Goal: Check status: Check status

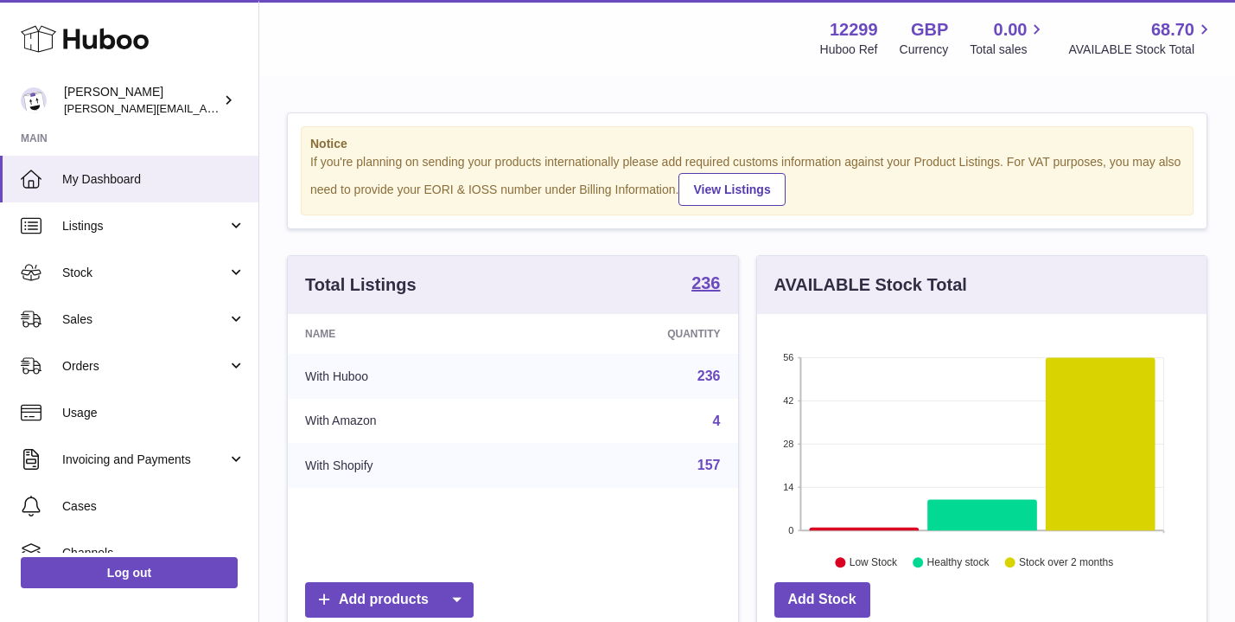
scroll to position [270, 450]
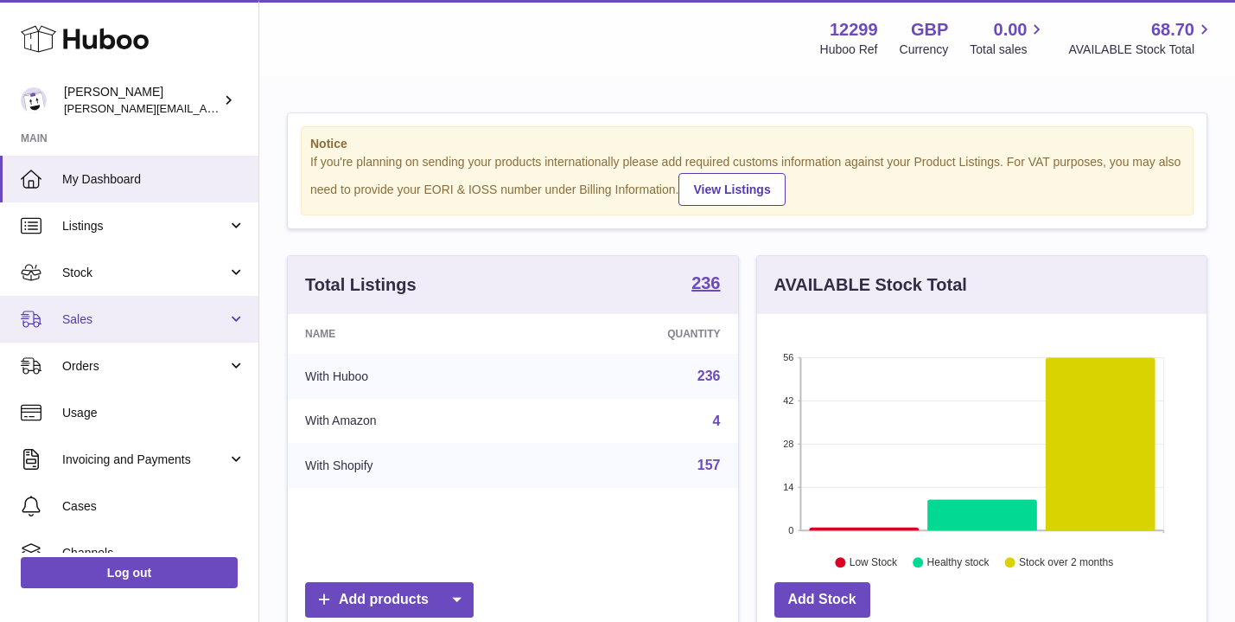
click at [79, 315] on span "Sales" at bounding box center [144, 319] width 165 height 16
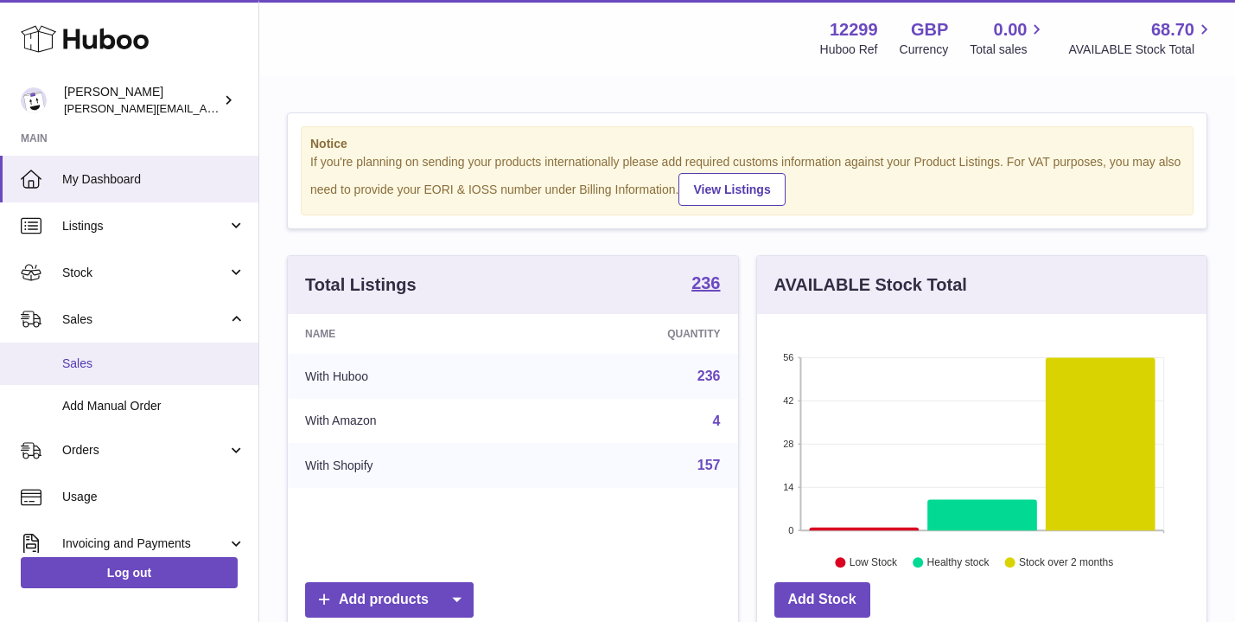
click at [71, 361] on span "Sales" at bounding box center [153, 363] width 183 height 16
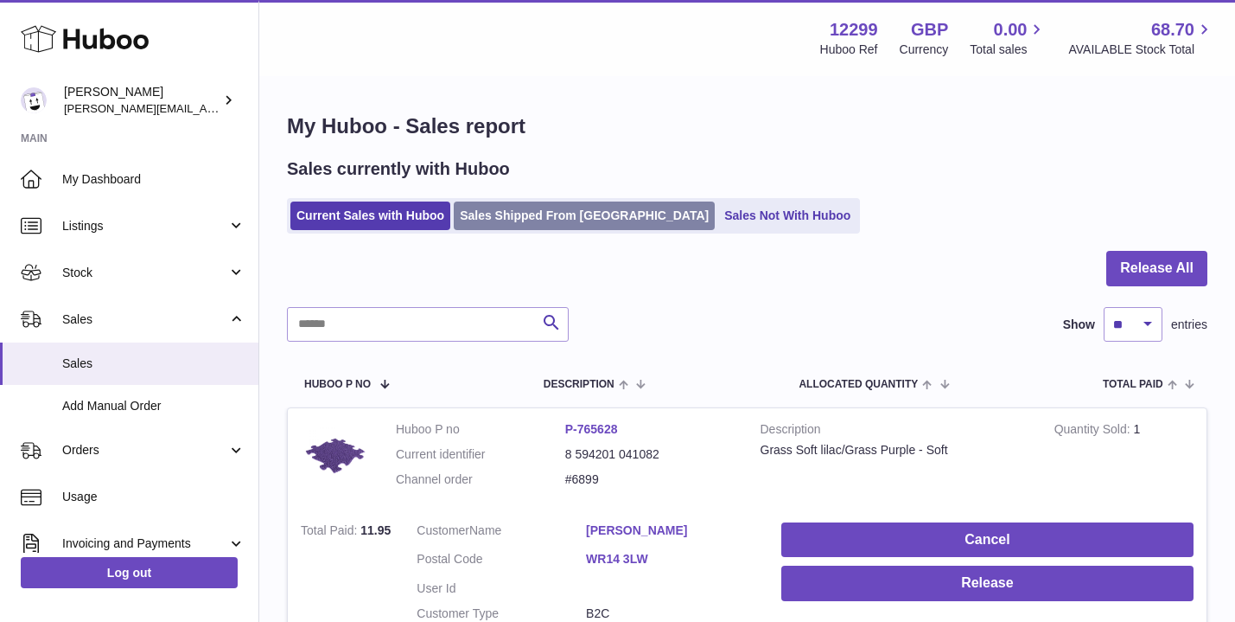
click at [497, 219] on link "Sales Shipped From Huboo" at bounding box center [584, 215] width 261 height 29
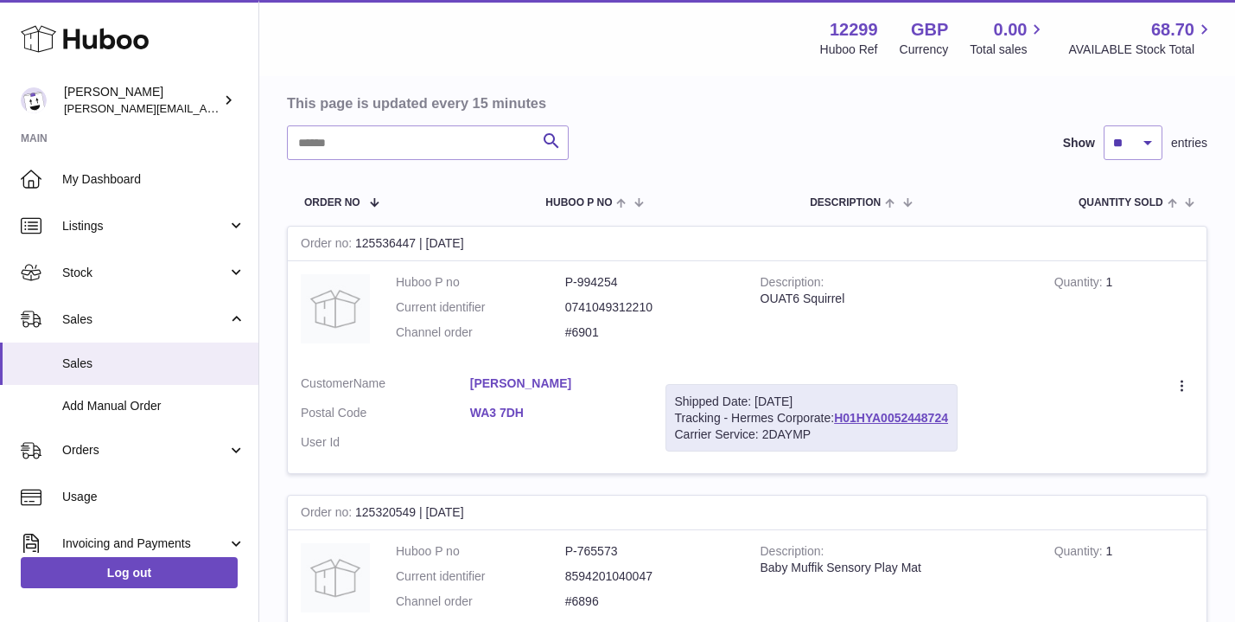
scroll to position [161, 0]
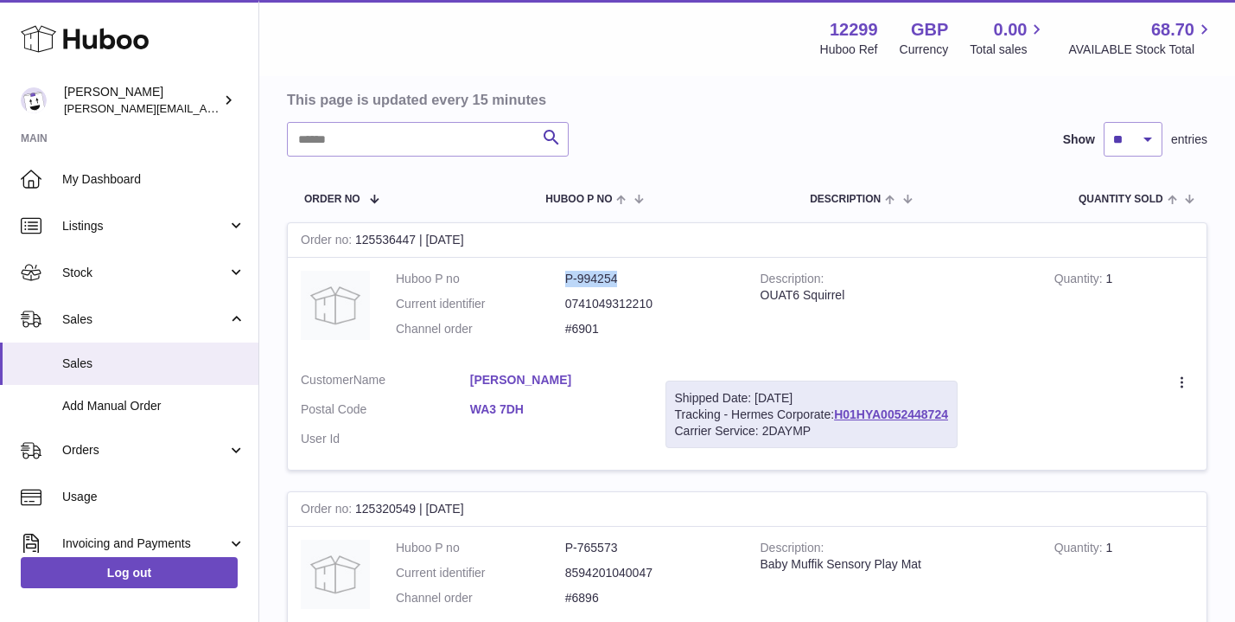
drag, startPoint x: 549, startPoint y: 280, endPoint x: 627, endPoint y: 284, distance: 77.9
click at [627, 284] on dl "Huboo P no P-994254 Current identifier 0741049312210 Channel order #6901" at bounding box center [565, 308] width 339 height 75
copy dl "P-994254"
click at [628, 284] on dl "Huboo P no P-994254 Current identifier 0741049312210 Channel order #6901" at bounding box center [565, 308] width 339 height 75
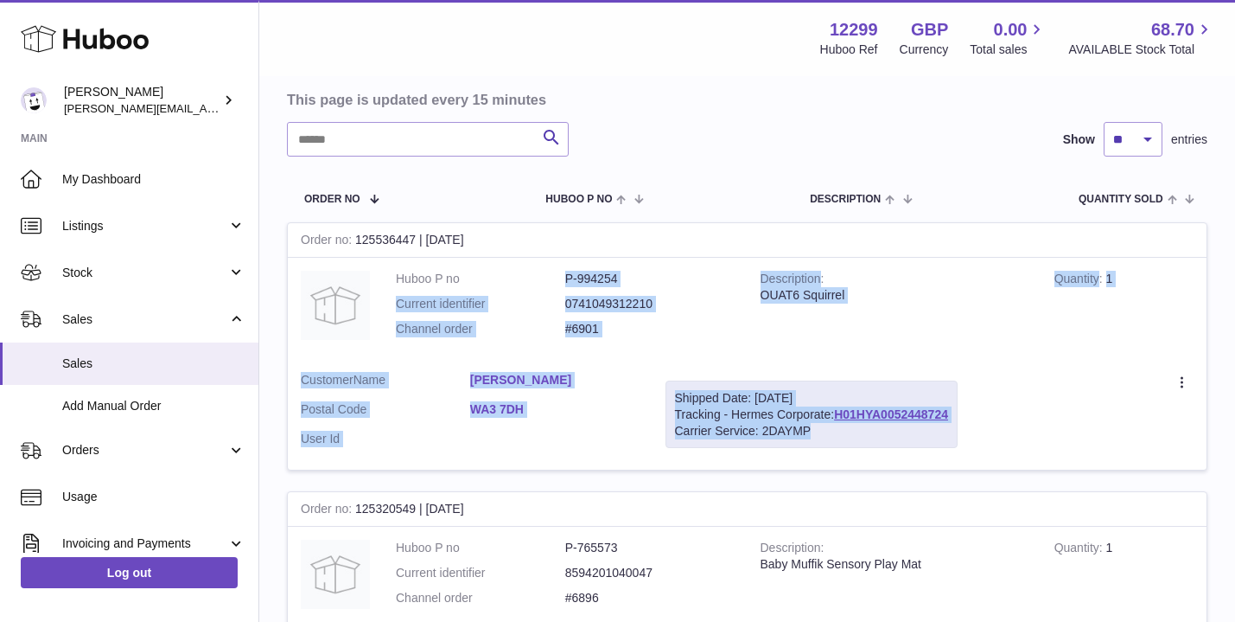
drag, startPoint x: 560, startPoint y: 274, endPoint x: 948, endPoint y: 435, distance: 420.2
click at [950, 436] on tr "Order no 125536447 | 27th Sep Huboo P no P-994254 Current identifier 0741049312…" at bounding box center [747, 346] width 921 height 248
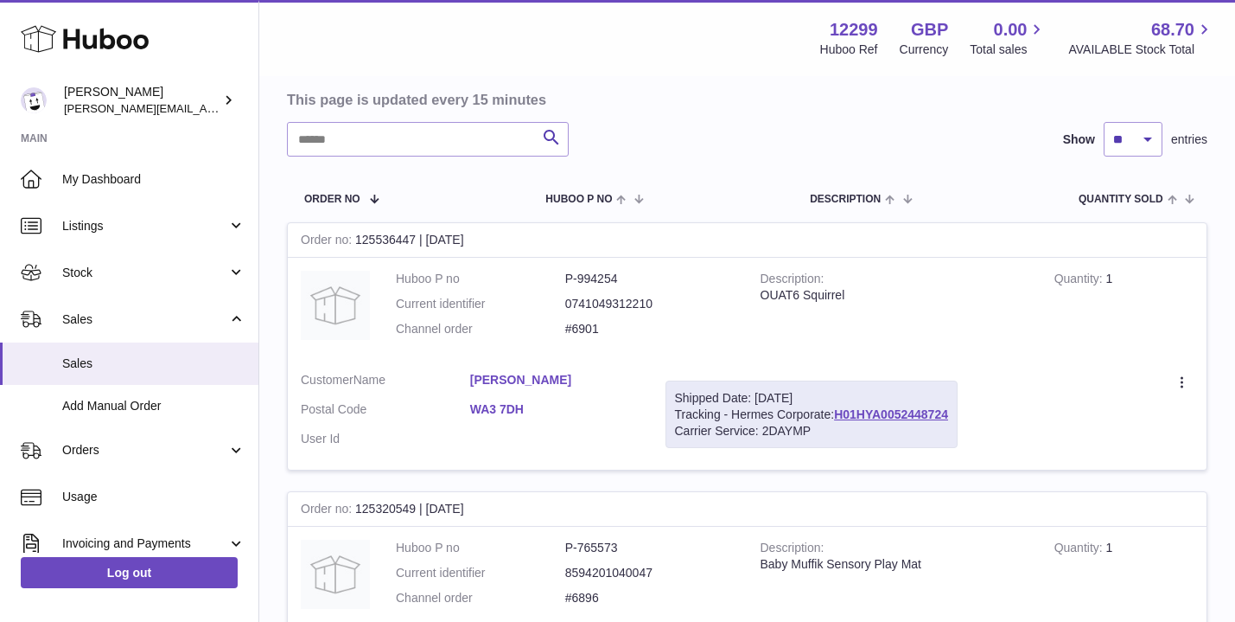
click at [990, 401] on td "Create a ticket Duplicate Order" at bounding box center [1089, 415] width 236 height 112
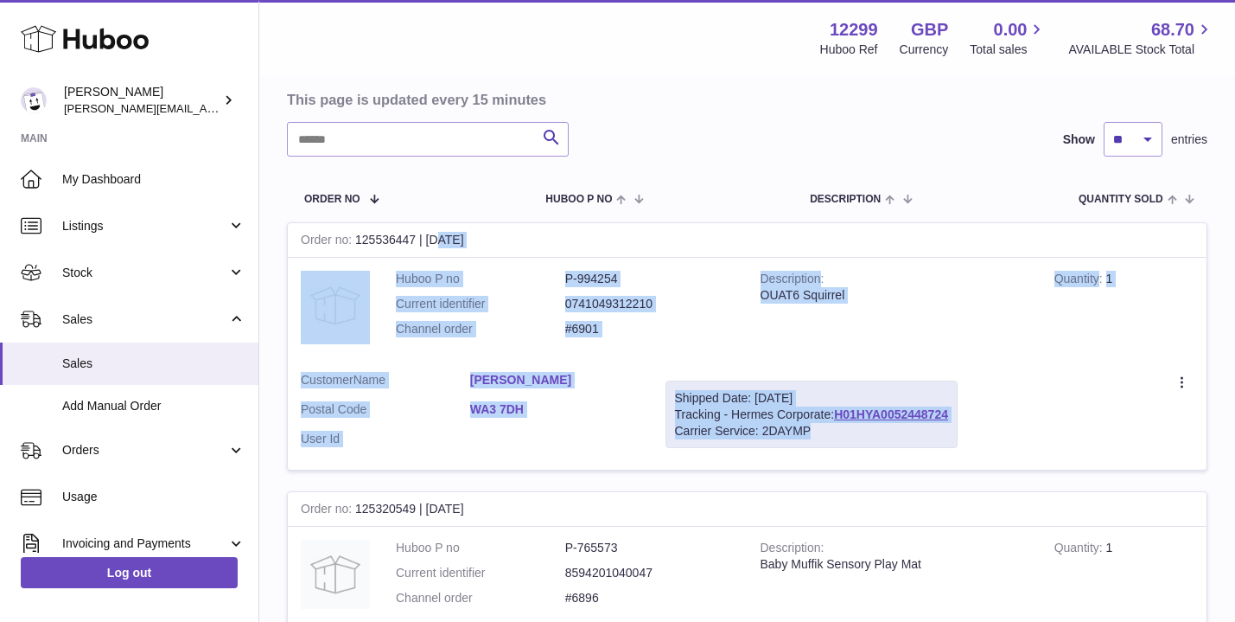
drag, startPoint x: 360, startPoint y: 230, endPoint x: 872, endPoint y: 435, distance: 552.1
click at [872, 435] on tr "Order no 125536447 | 27th Sep Huboo P no P-994254 Current identifier 0741049312…" at bounding box center [747, 346] width 921 height 248
copy tr "25536447 | 27th Sep Huboo P no P-994254 Current identifier 0741049312210 Channe…"
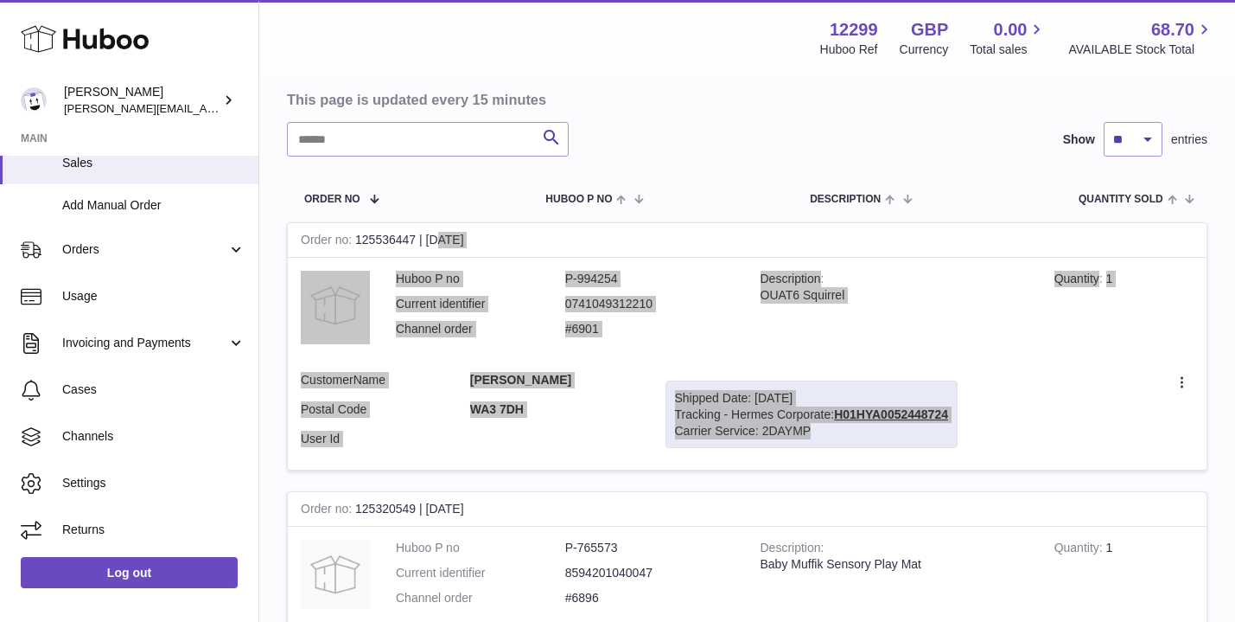
scroll to position [200, 0]
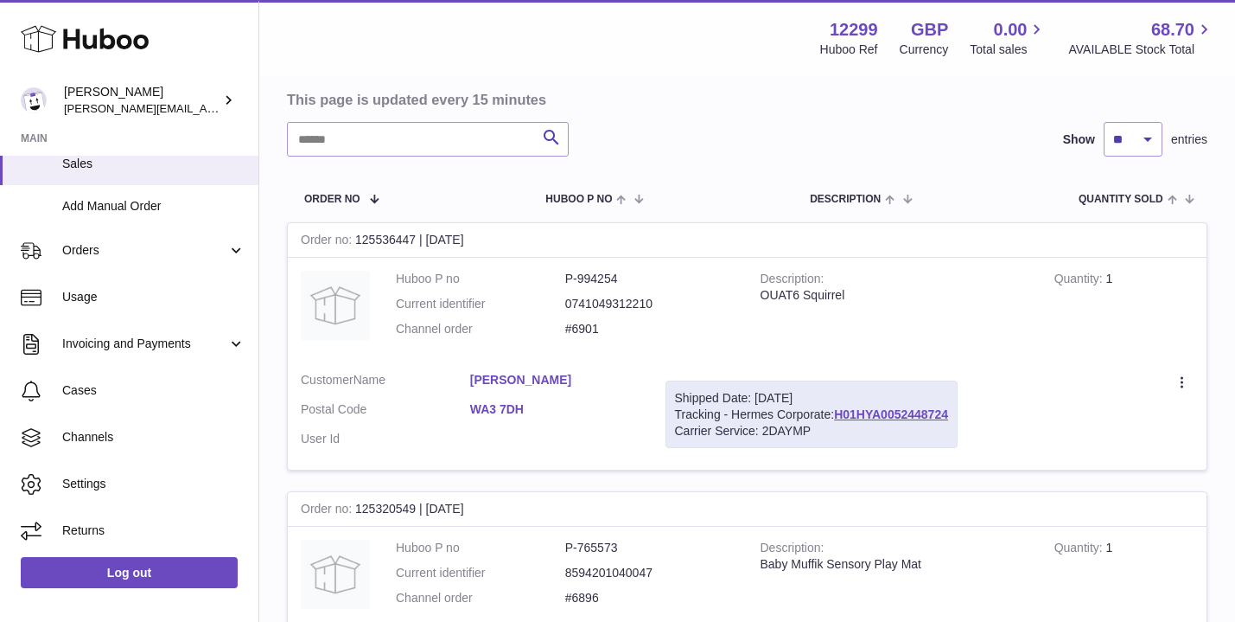
click at [1155, 449] on td "Create a ticket Duplicate Order" at bounding box center [1089, 415] width 236 height 112
drag, startPoint x: 761, startPoint y: 290, endPoint x: 864, endPoint y: 290, distance: 102.9
click at [864, 290] on div "OUAT6 Squirrel" at bounding box center [895, 295] width 268 height 16
copy div "OUAT6 Squirrel"
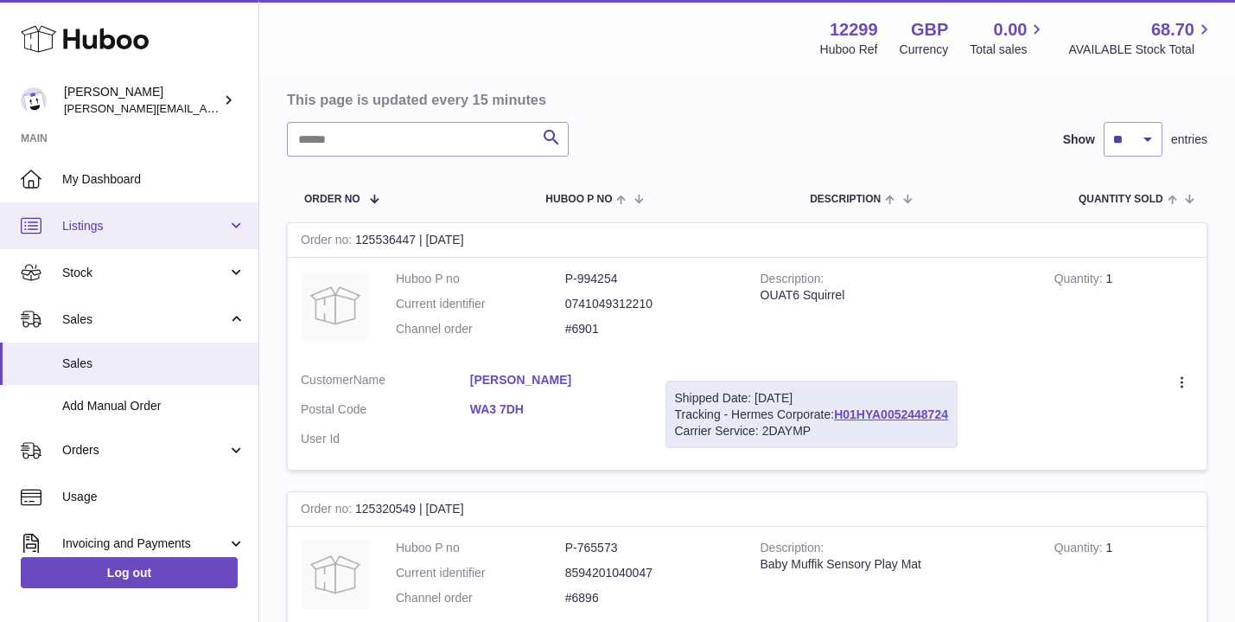
scroll to position [0, 0]
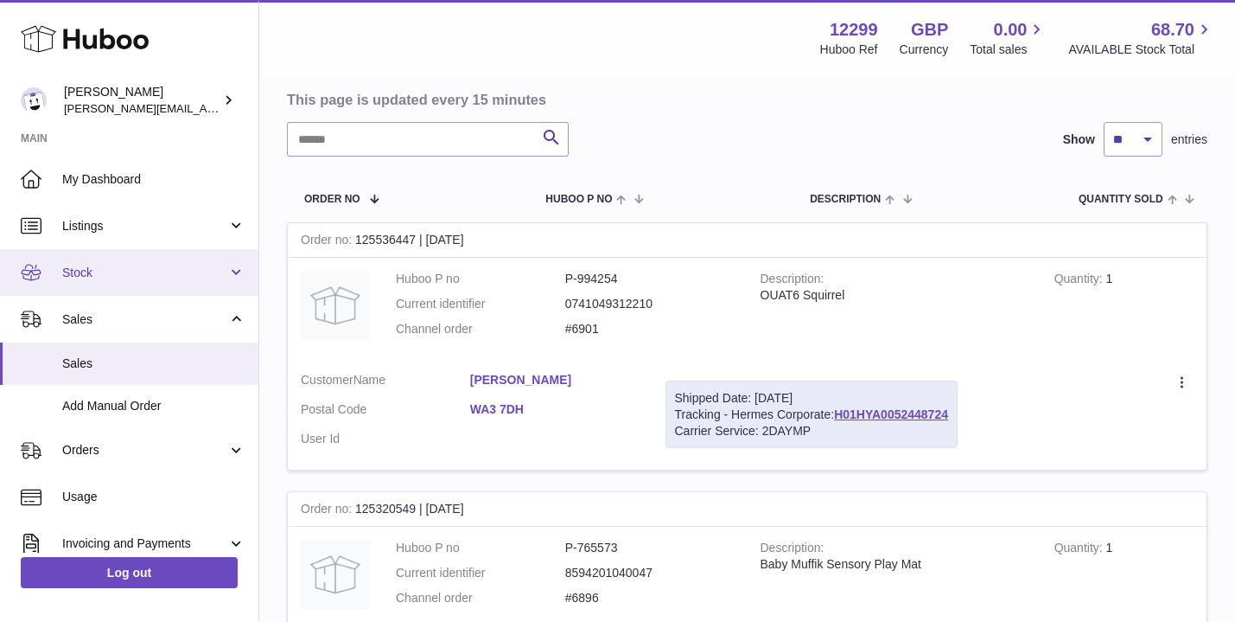
click at [90, 271] on span "Stock" at bounding box center [144, 273] width 165 height 16
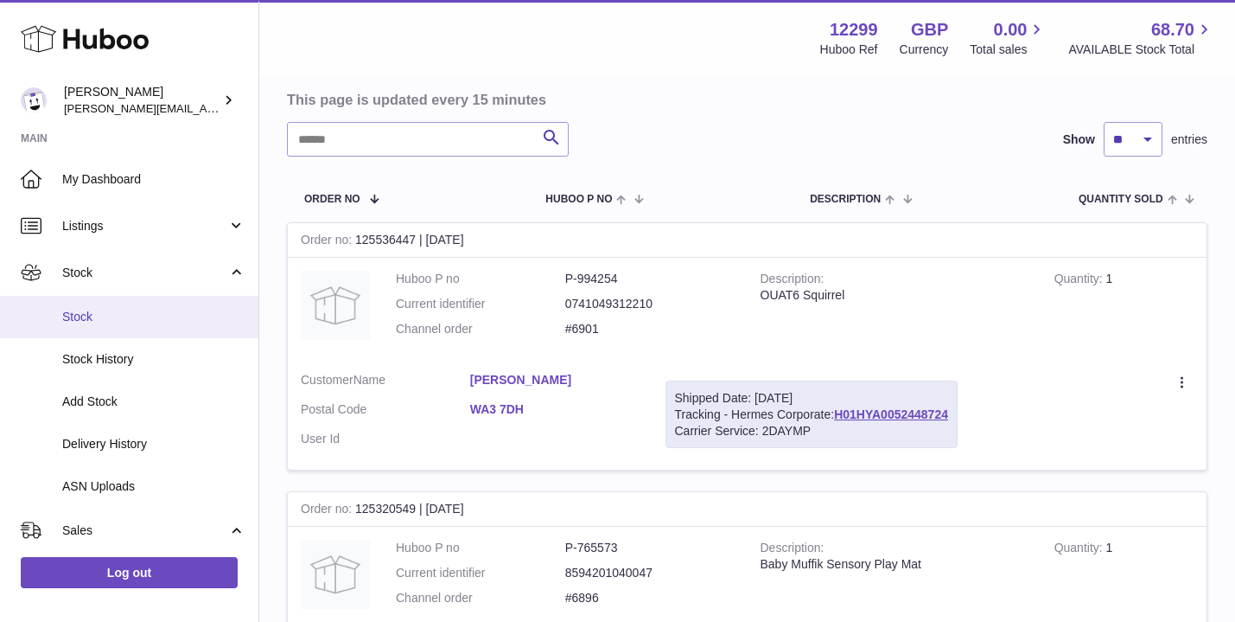
click at [83, 309] on span "Stock" at bounding box center [153, 317] width 183 height 16
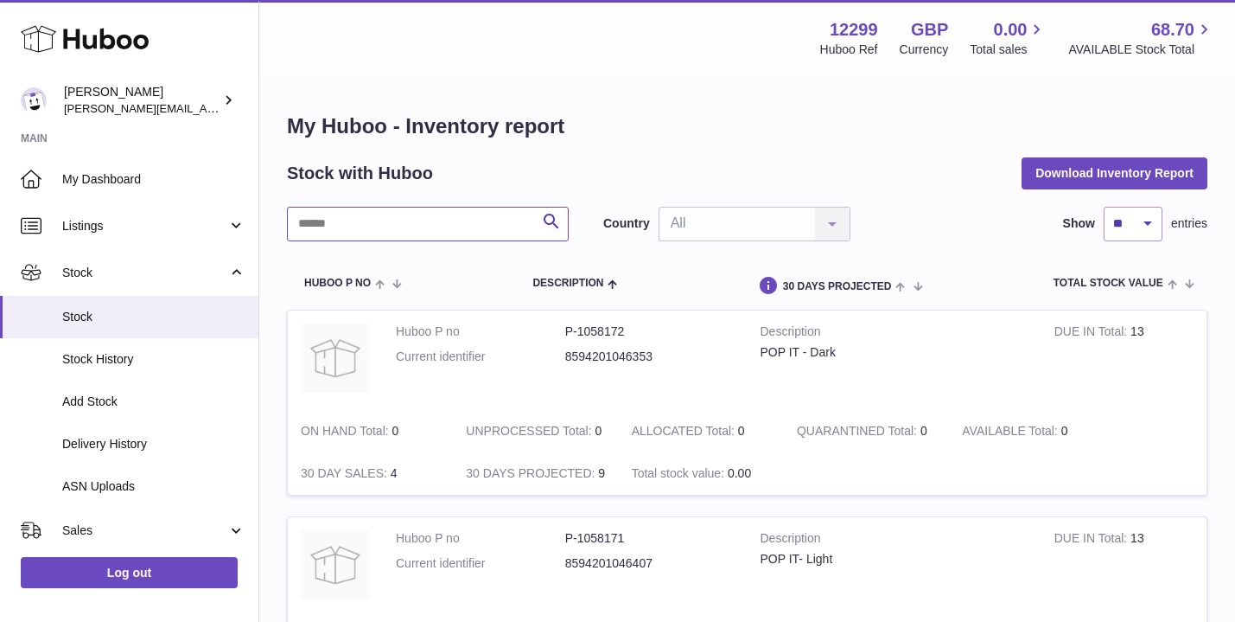
click at [339, 214] on input "text" at bounding box center [428, 224] width 282 height 35
paste input "**********"
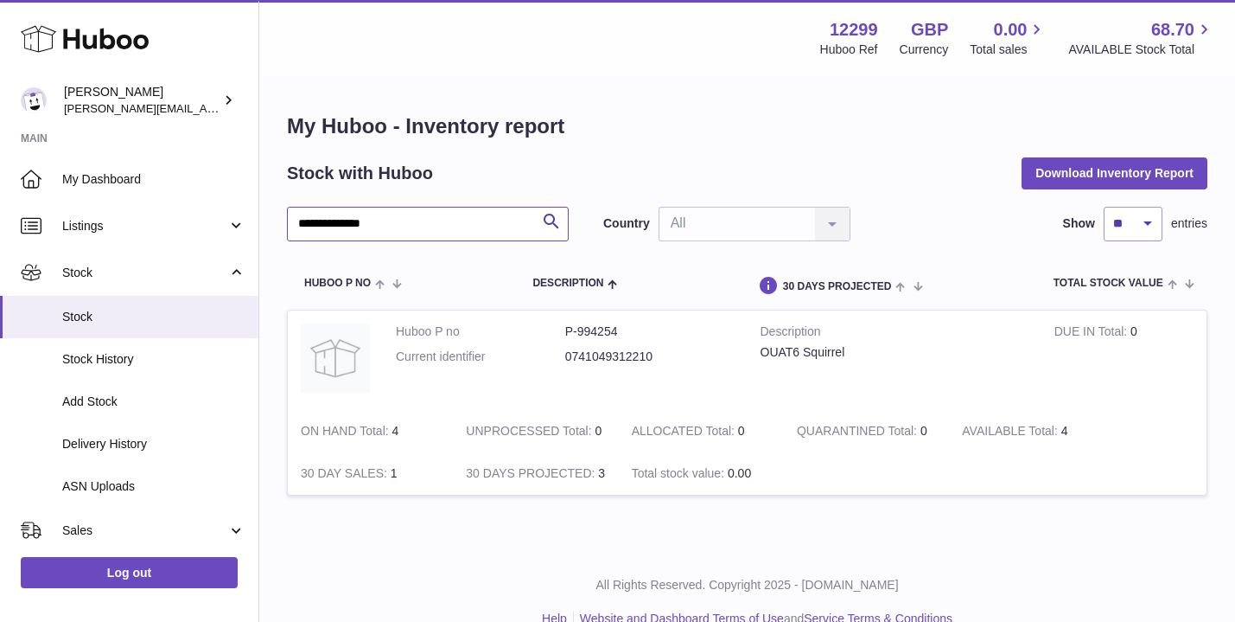
drag, startPoint x: 392, startPoint y: 223, endPoint x: 341, endPoint y: 226, distance: 51.9
click at [341, 226] on input "**********" at bounding box center [428, 224] width 282 height 35
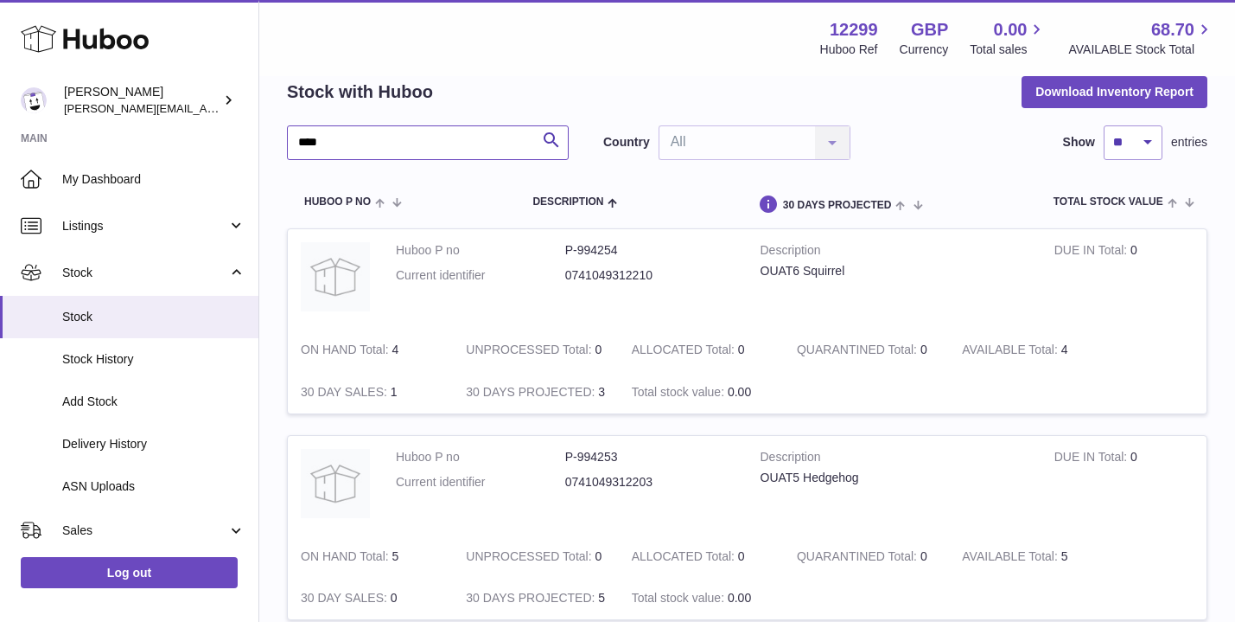
scroll to position [81, 0]
type input "*"
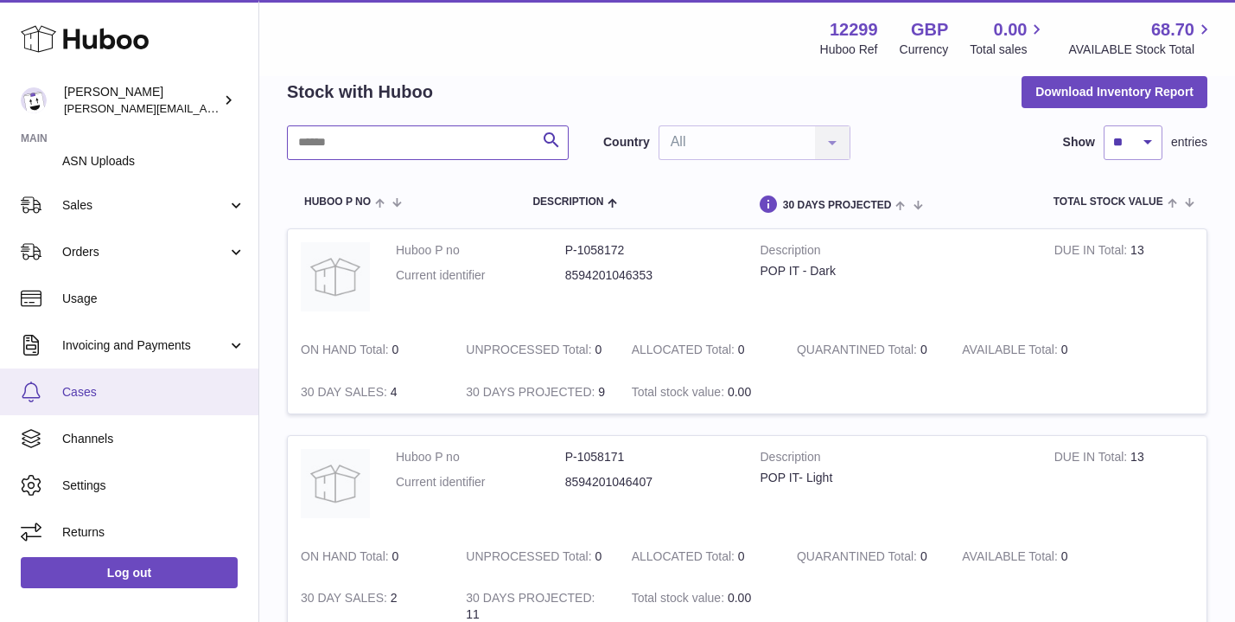
scroll to position [324, 0]
click at [85, 392] on span "Cases" at bounding box center [153, 393] width 183 height 16
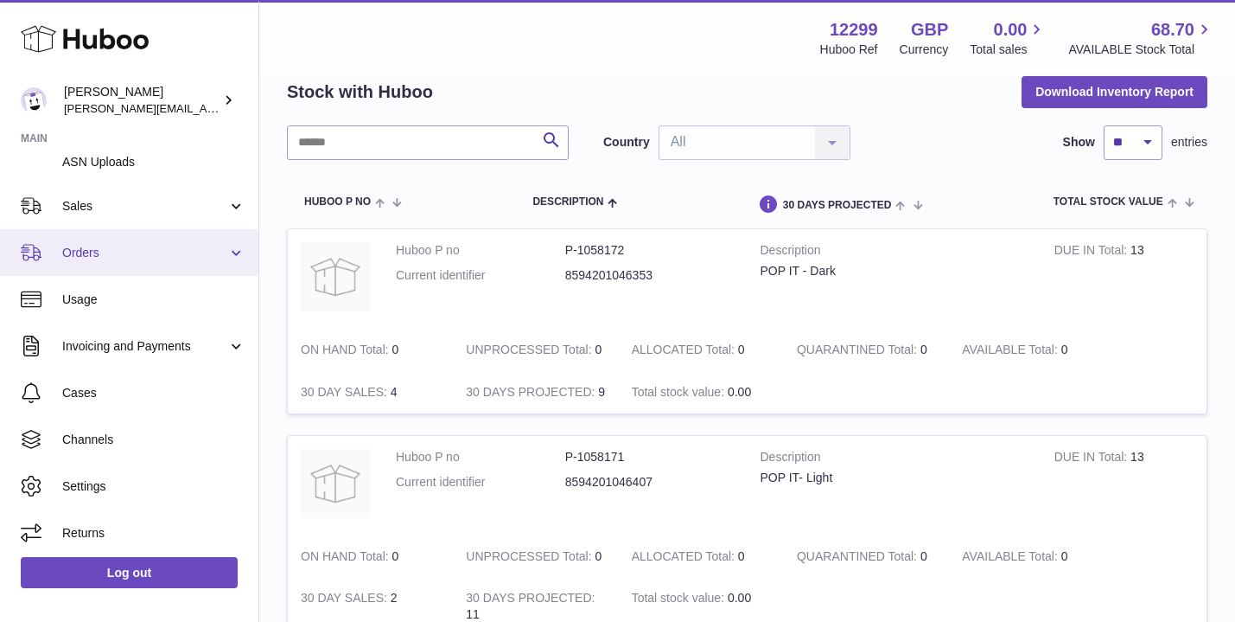
click at [94, 251] on span "Orders" at bounding box center [144, 253] width 165 height 16
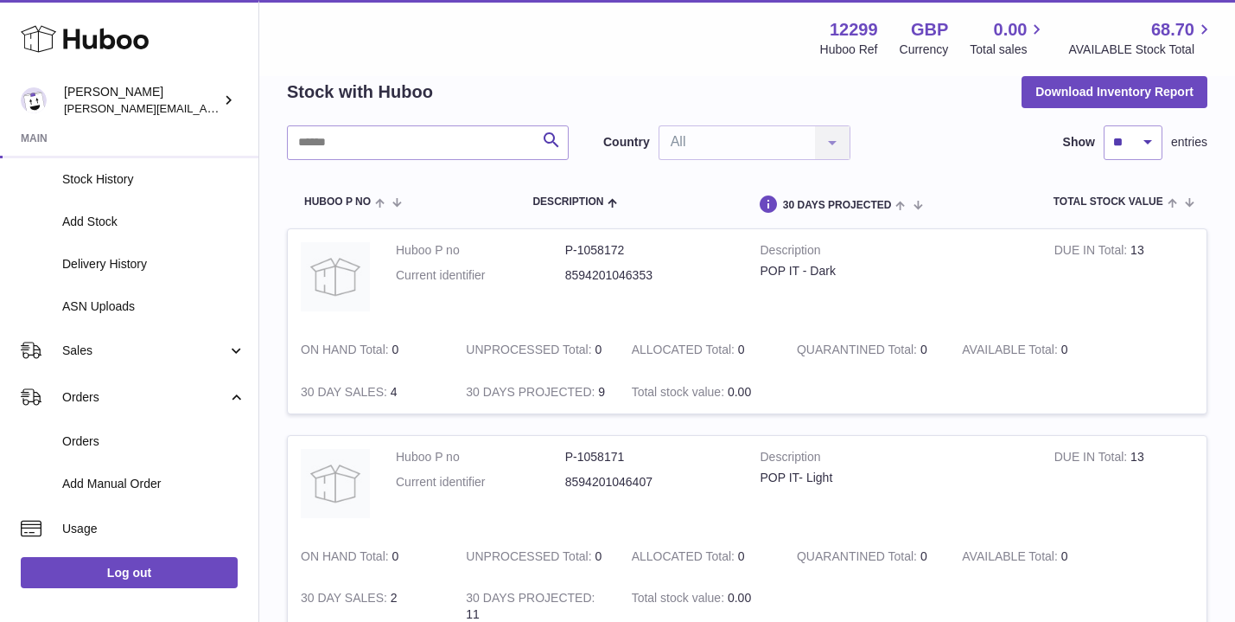
scroll to position [159, 0]
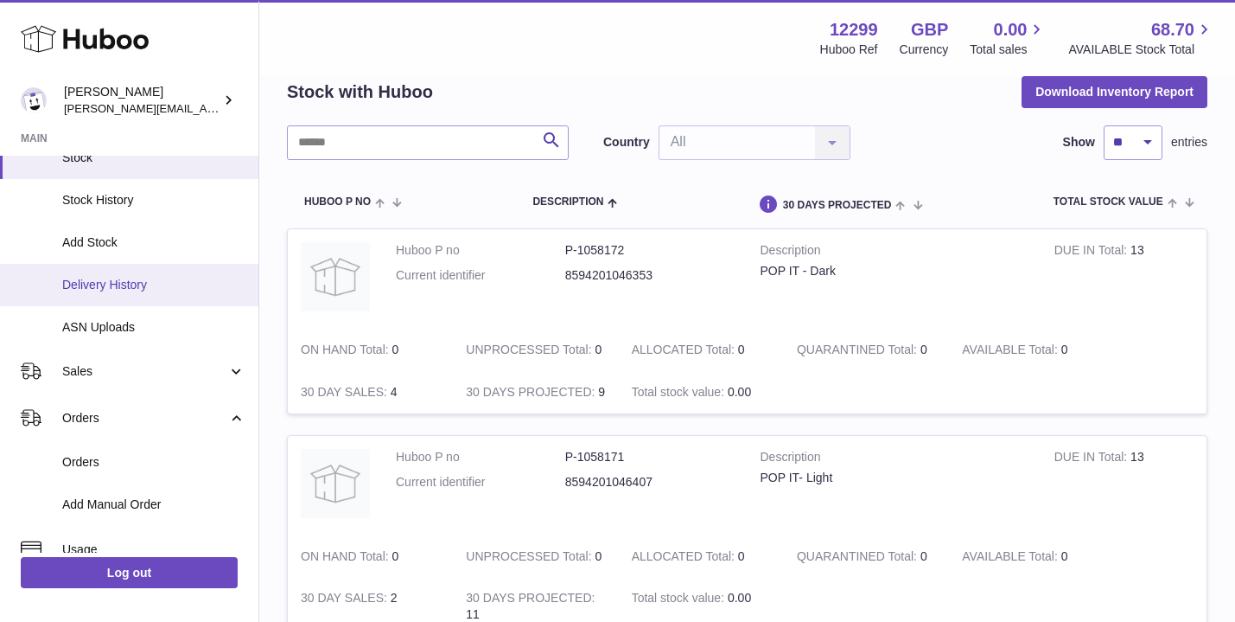
click at [86, 286] on span "Delivery History" at bounding box center [153, 285] width 183 height 16
